Goal: Navigation & Orientation: Find specific page/section

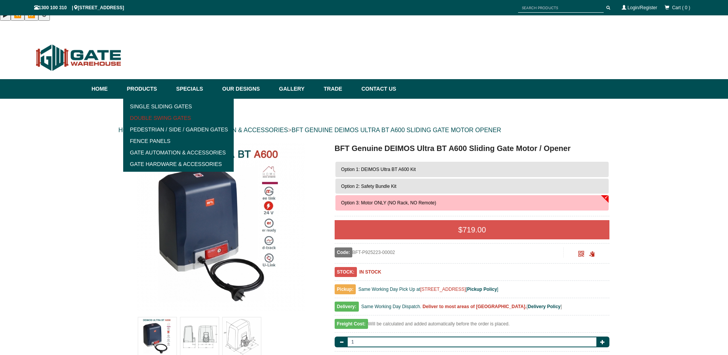
click at [156, 112] on link "Double Swing Gates" at bounding box center [179, 118] width 106 height 12
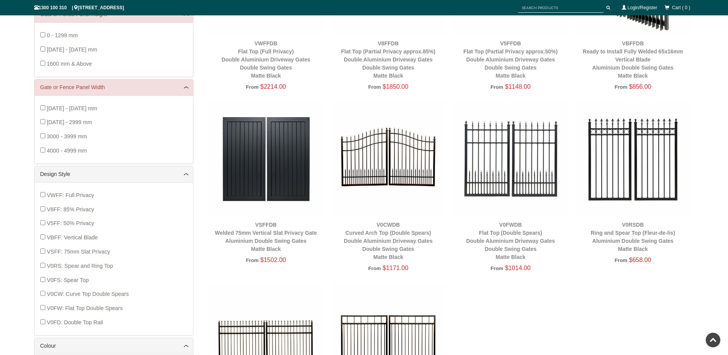
scroll to position [70, 0]
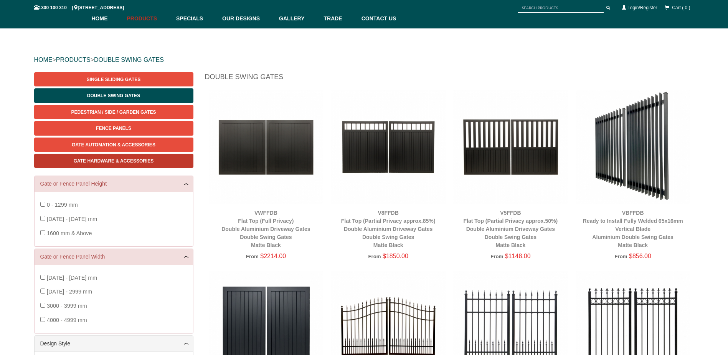
click at [114, 158] on span "Gate Hardware & Accessories" at bounding box center [114, 160] width 80 height 5
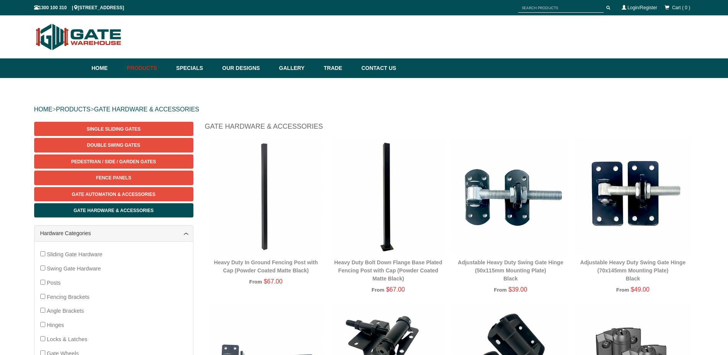
scroll to position [19, 0]
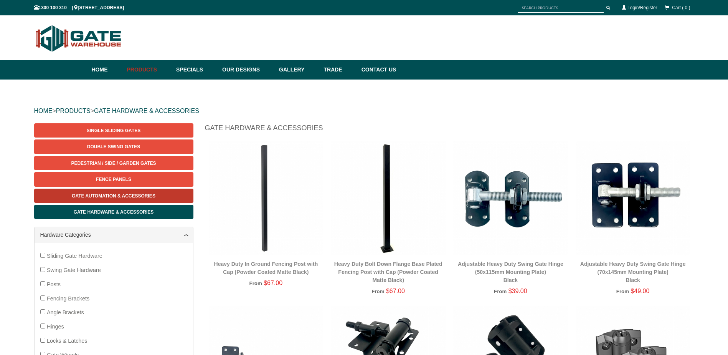
click at [109, 193] on span "Gate Automation & Accessories" at bounding box center [114, 195] width 84 height 5
